Goal: Use online tool/utility: Use online tool/utility

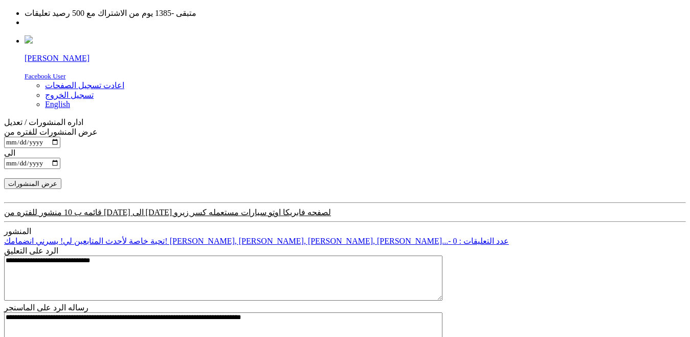
click at [61, 178] on button "عرض المنشورات" at bounding box center [32, 183] width 57 height 11
click at [57, 180] on span "submit" at bounding box center [57, 184] width 0 height 8
click at [70, 127] on div "**********" at bounding box center [345, 165] width 682 height 76
